Goal: Information Seeking & Learning: Learn about a topic

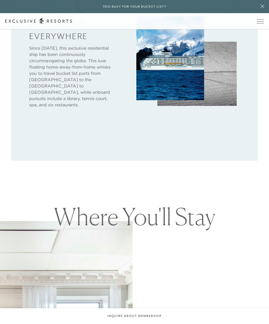
scroll to position [390, 0]
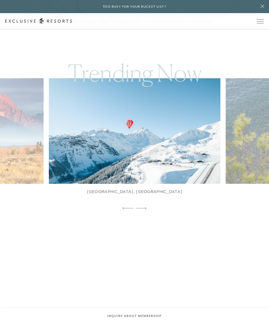
scroll to position [1056, 0]
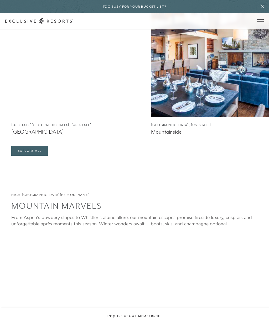
click at [21, 135] on figcaption "[GEOGRAPHIC_DATA]" at bounding box center [78, 132] width 134 height 7
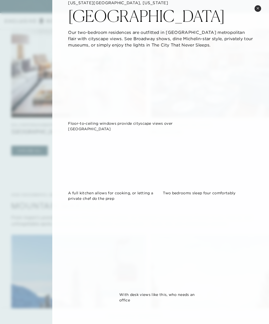
scroll to position [15, 0]
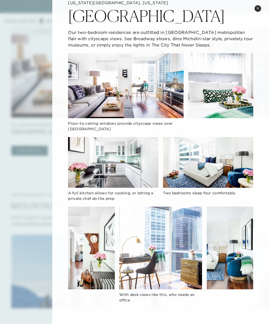
click at [259, 10] on button "Close quickview" at bounding box center [257, 8] width 7 height 7
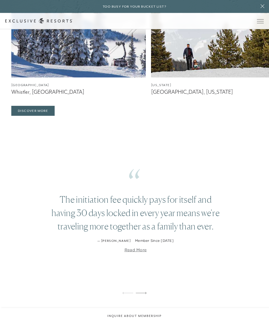
scroll to position [1377, 0]
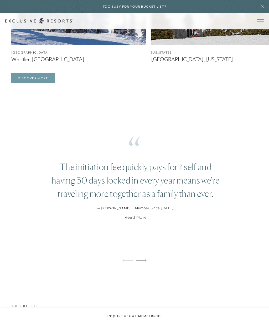
click at [27, 84] on link "Discover More" at bounding box center [32, 79] width 43 height 10
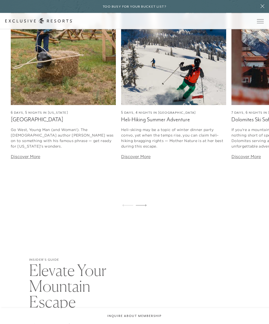
scroll to position [2158, 0]
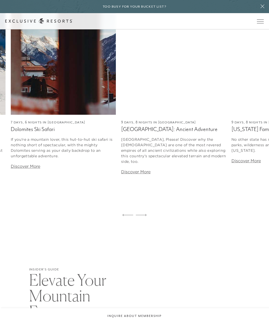
click at [21, 169] on link "Discover More" at bounding box center [25, 166] width 29 height 5
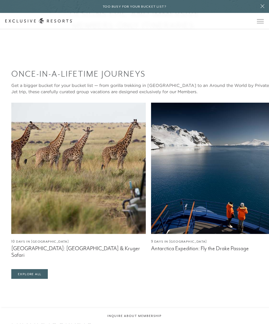
scroll to position [376, 0]
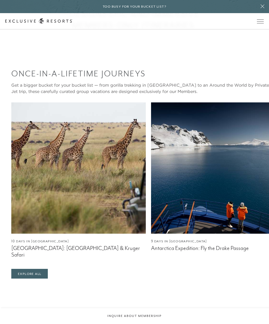
click at [224, 244] on figcaption "9 Days in [GEOGRAPHIC_DATA]" at bounding box center [218, 241] width 134 height 5
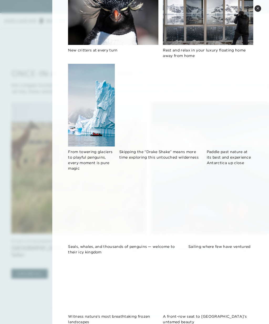
scroll to position [199, 0]
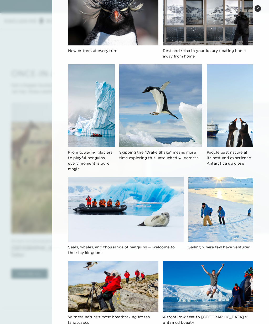
click at [31, 190] on div at bounding box center [134, 162] width 269 height 324
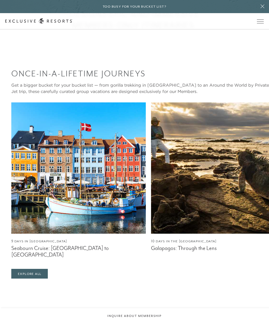
click at [32, 197] on img at bounding box center [78, 167] width 134 height 131
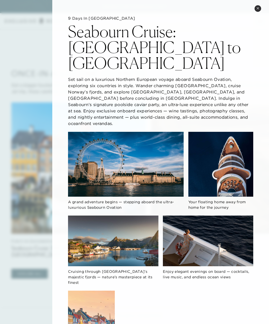
scroll to position [0, 0]
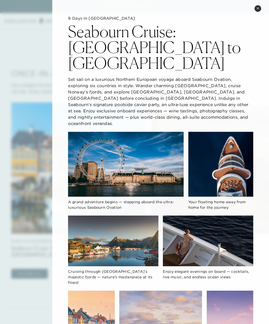
click at [259, 9] on icon at bounding box center [257, 8] width 3 height 3
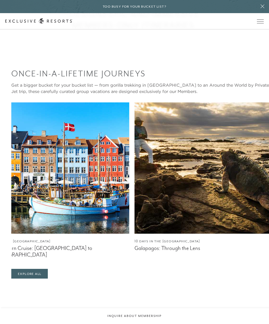
click at [222, 218] on img at bounding box center [201, 167] width 134 height 131
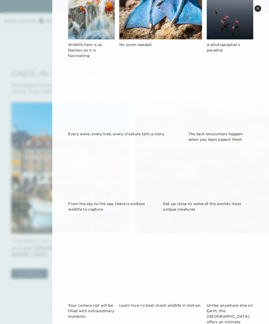
scroll to position [303, 0]
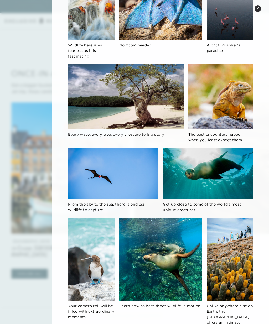
click at [258, 6] on button "Close quickview" at bounding box center [257, 8] width 7 height 7
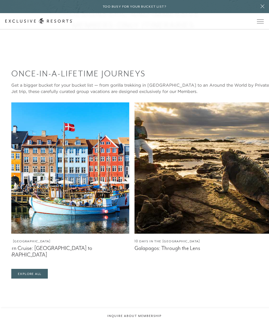
click at [259, 22] on span "Open navigation" at bounding box center [260, 21] width 7 height 4
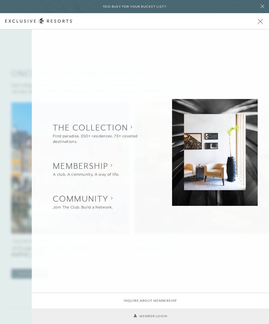
click at [12, 159] on div at bounding box center [134, 162] width 269 height 324
